Goal: Obtain resource: Download file/media

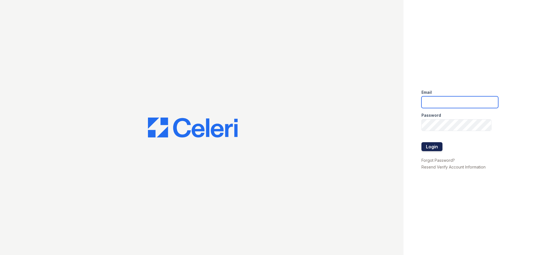
type input "isoto@trinity-pm.com"
click at [429, 145] on button "Login" at bounding box center [432, 146] width 21 height 9
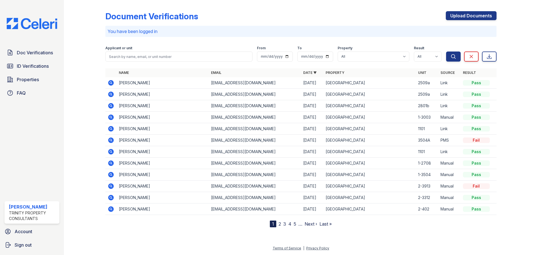
click at [113, 84] on icon at bounding box center [111, 83] width 6 height 6
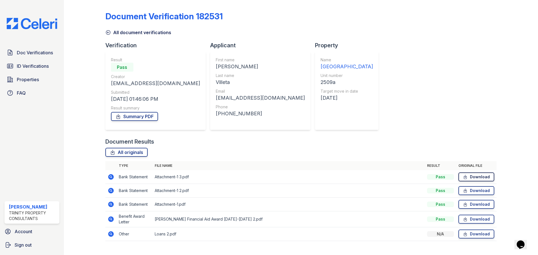
click at [489, 177] on link "Download" at bounding box center [477, 177] width 36 height 9
click at [469, 223] on link "Download" at bounding box center [477, 219] width 36 height 9
click at [356, 90] on div "Document Verification 182531 All document verifications Verification Result Pas…" at bounding box center [300, 124] width 391 height 245
